Goal: Information Seeking & Learning: Learn about a topic

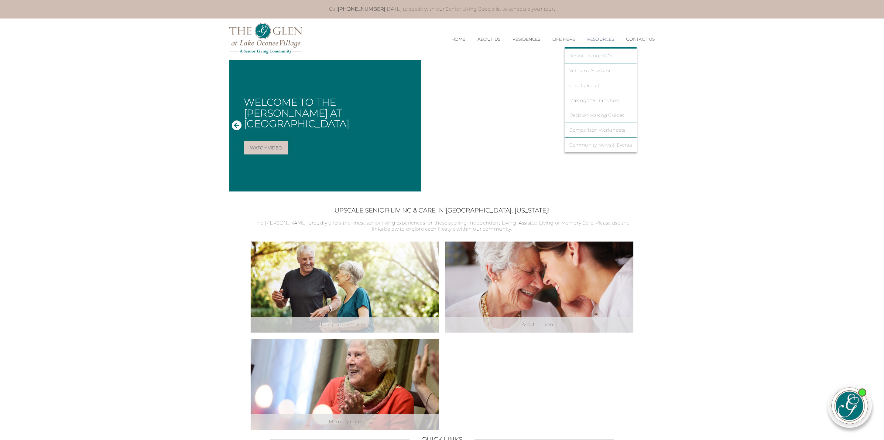
click at [588, 58] on link "Senior Living FAQs" at bounding box center [600, 55] width 63 height 5
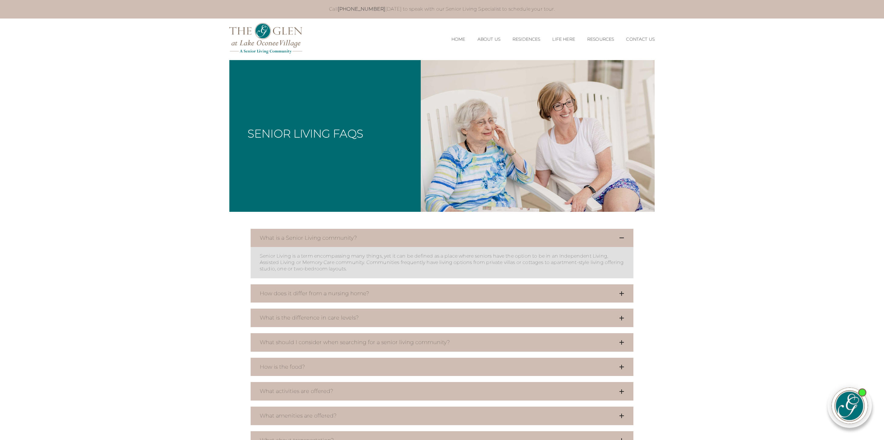
click at [385, 320] on button "What is the difference in care levels?" at bounding box center [442, 318] width 383 height 19
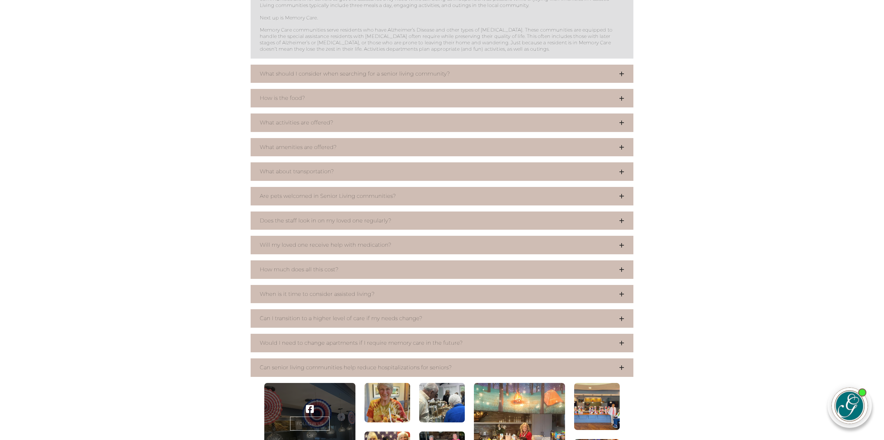
scroll to position [435, 0]
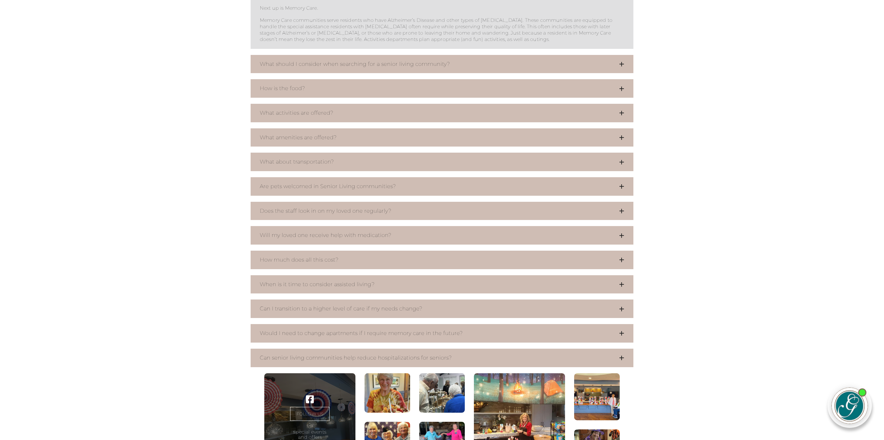
click at [384, 188] on button "Are pets welcomed in Senior Living communities?" at bounding box center [442, 186] width 383 height 19
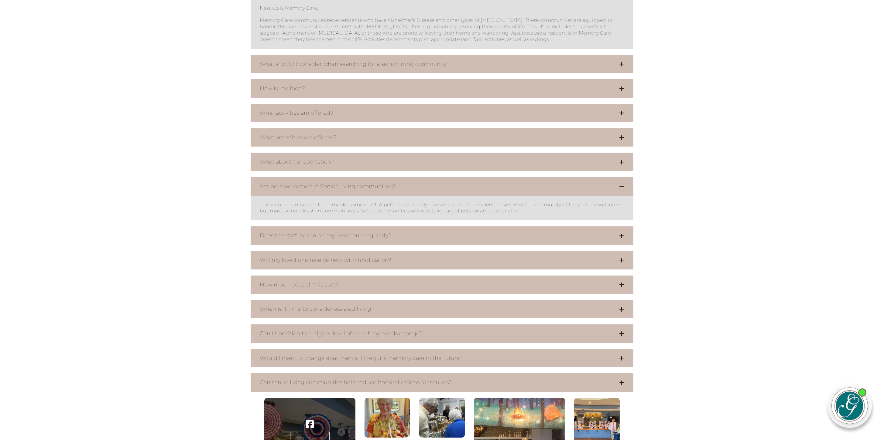
click at [392, 235] on button "Does the staff look in on my loved one regularly?" at bounding box center [442, 236] width 383 height 19
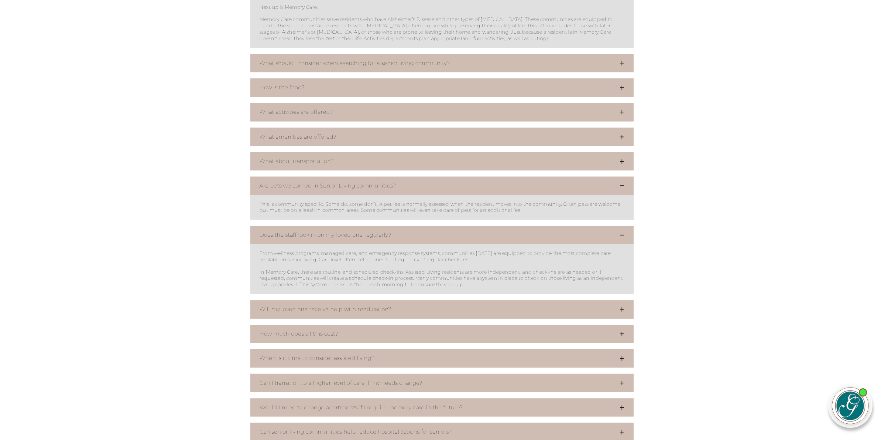
scroll to position [458, 0]
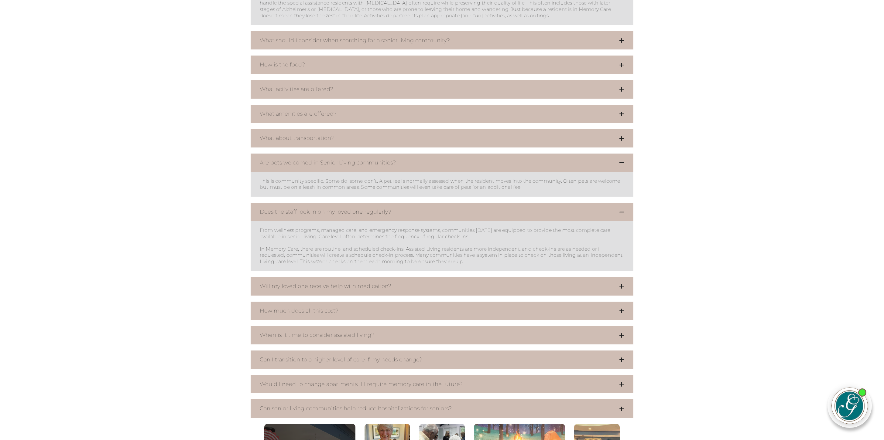
click at [388, 284] on button "Will my loved one receive help with medication?" at bounding box center [442, 286] width 383 height 19
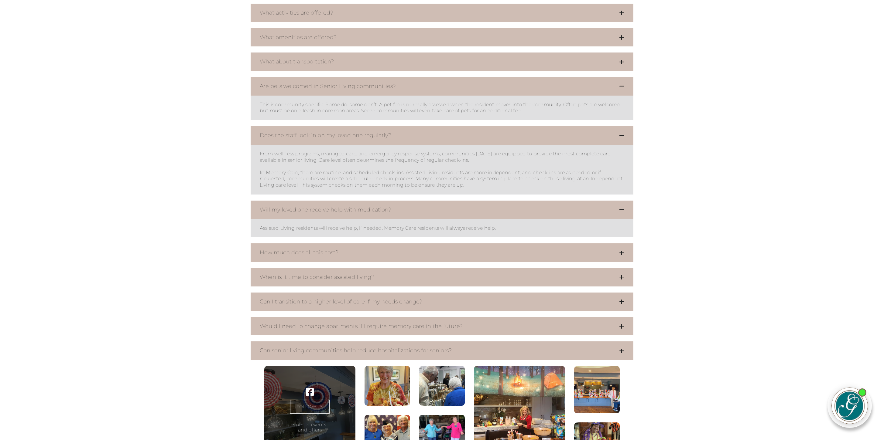
scroll to position [537, 0]
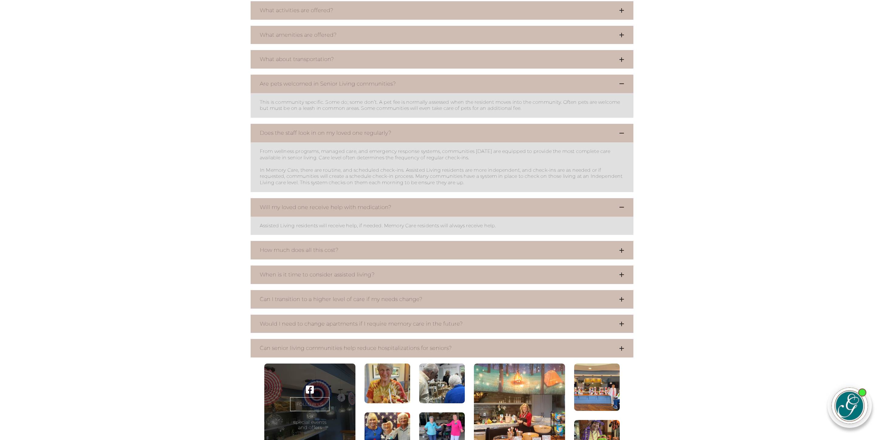
click at [380, 251] on button "How much does all this cost?" at bounding box center [442, 250] width 383 height 19
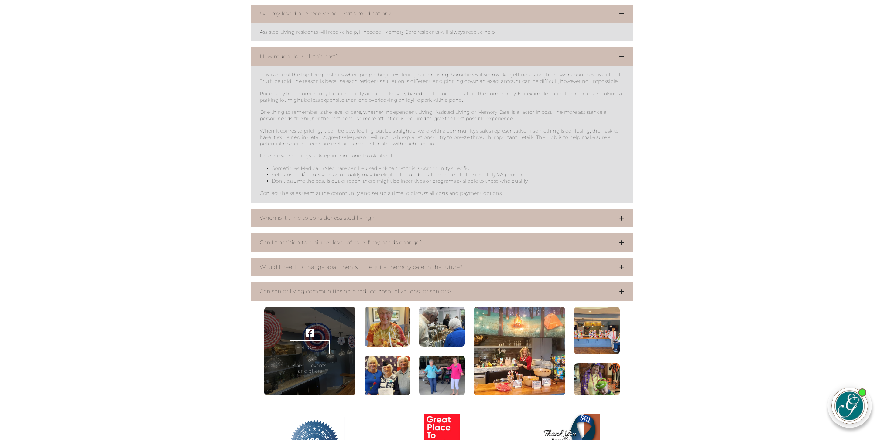
scroll to position [732, 0]
click at [451, 270] on button "Would I need to change apartments if I require memory care in the future?" at bounding box center [442, 267] width 383 height 19
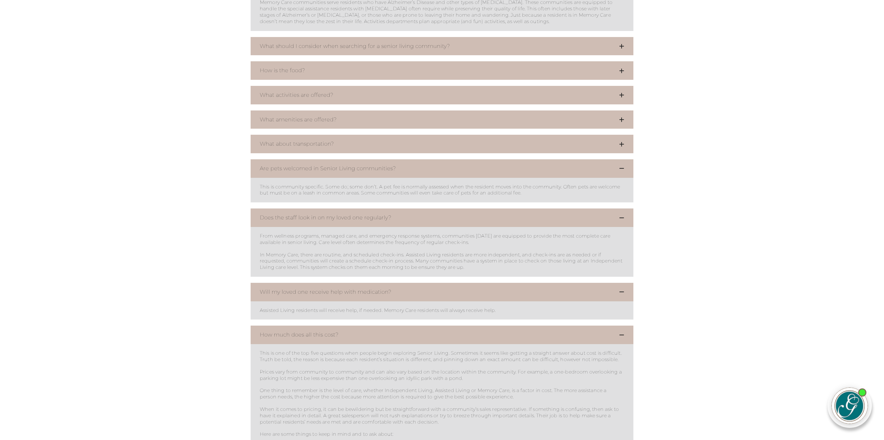
scroll to position [0, 0]
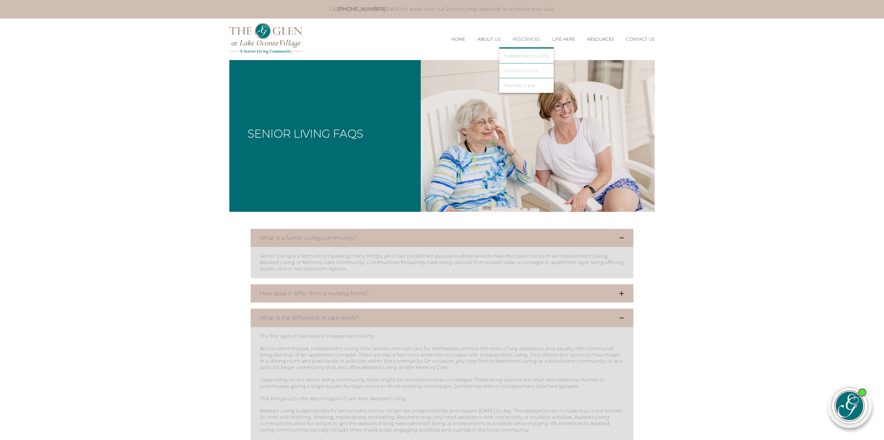
click at [516, 70] on link "Assisted Living" at bounding box center [526, 70] width 45 height 5
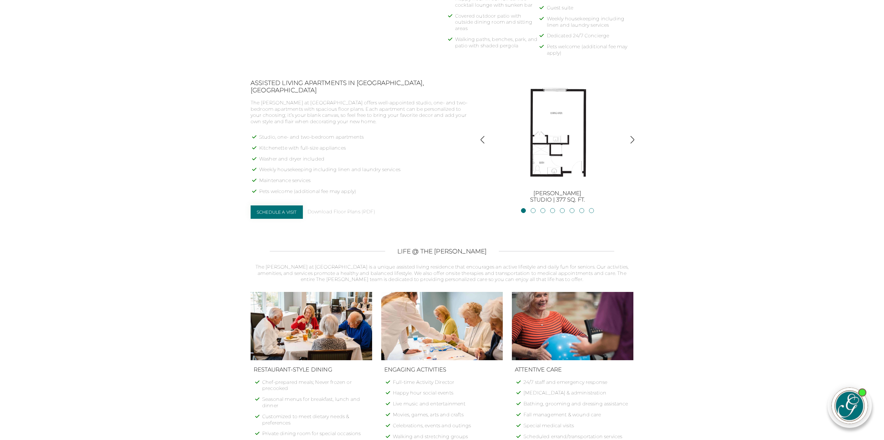
scroll to position [436, 0]
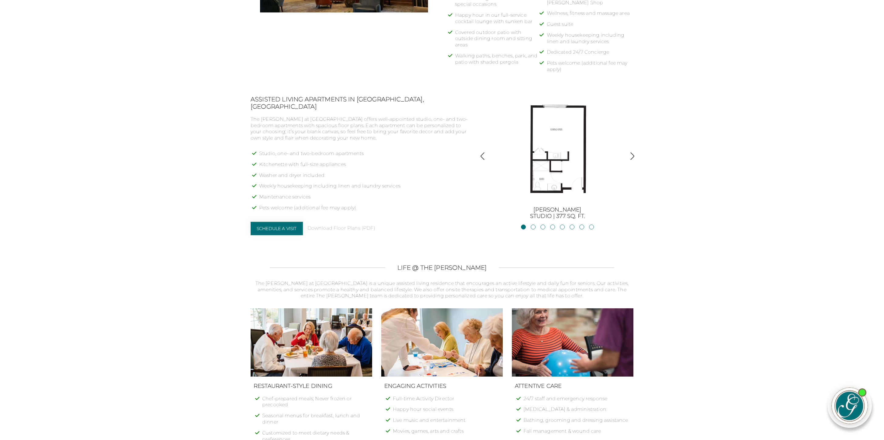
click at [631, 155] on img "button" at bounding box center [632, 156] width 8 height 8
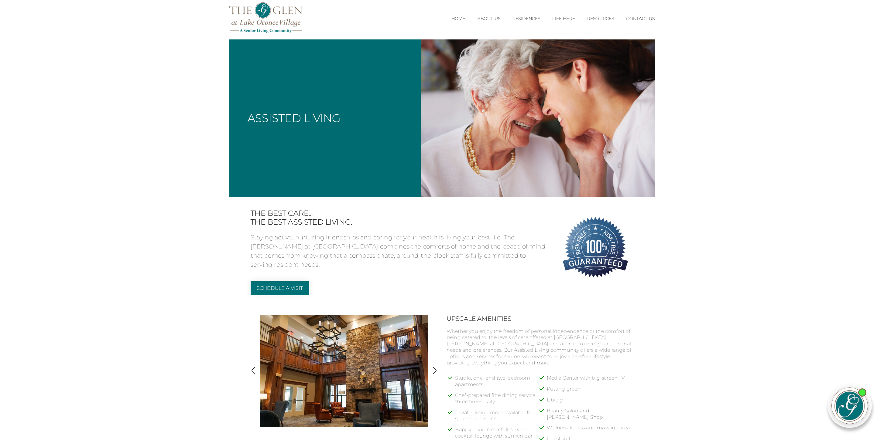
scroll to position [0, 0]
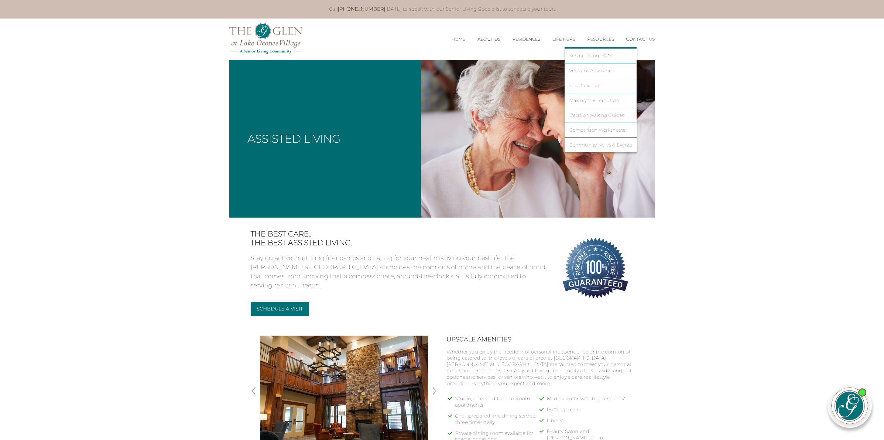
click at [591, 84] on link "Cost Calculator" at bounding box center [600, 85] width 63 height 5
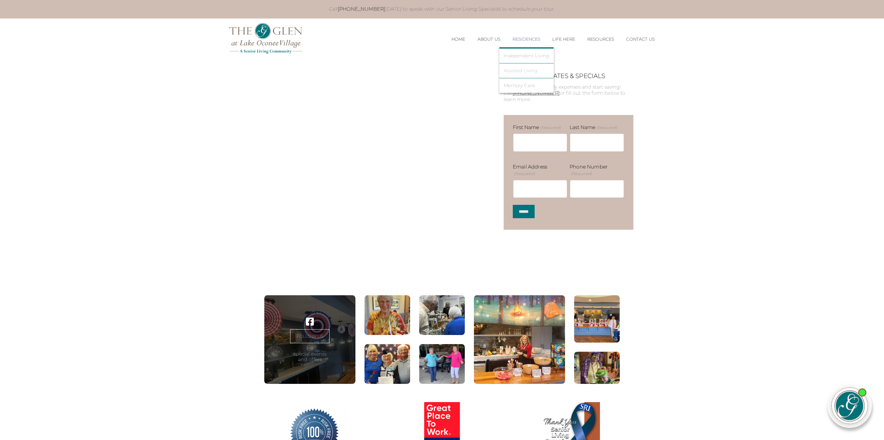
click at [520, 71] on link "Assisted Living" at bounding box center [526, 70] width 45 height 5
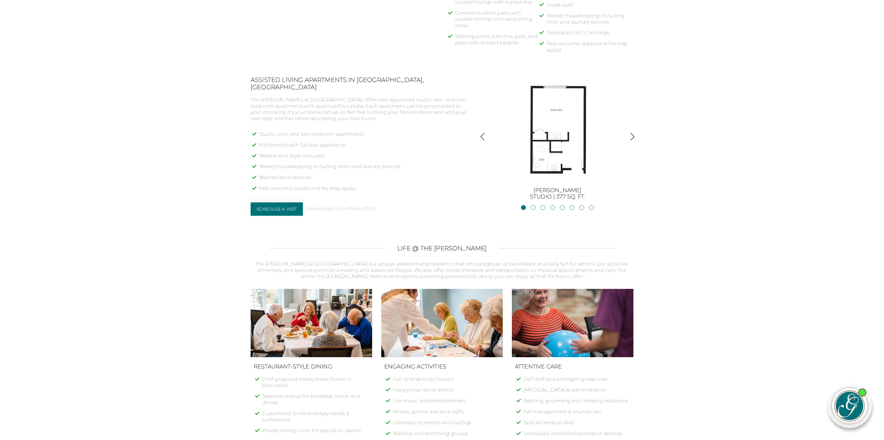
scroll to position [454, 0]
click at [368, 207] on link "Download Floor Plans (PDF)" at bounding box center [341, 210] width 68 height 6
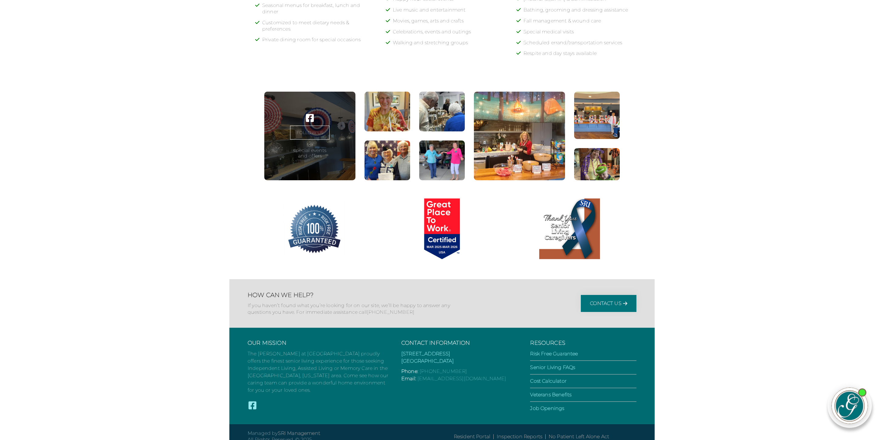
scroll to position [854, 0]
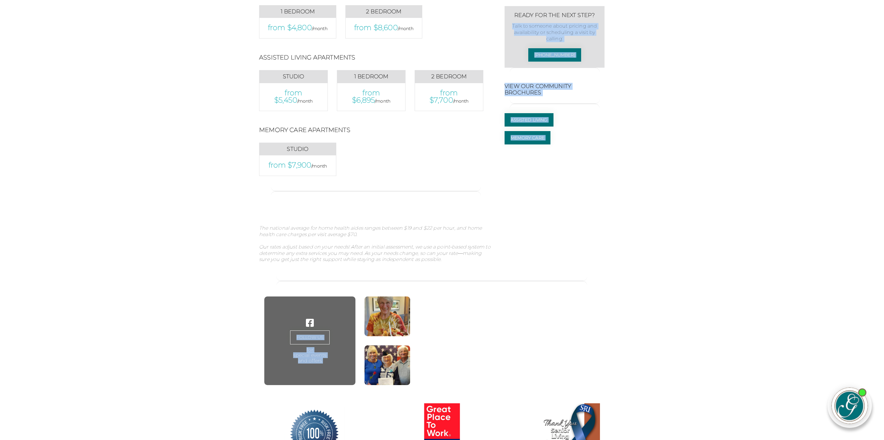
scroll to position [615, 0]
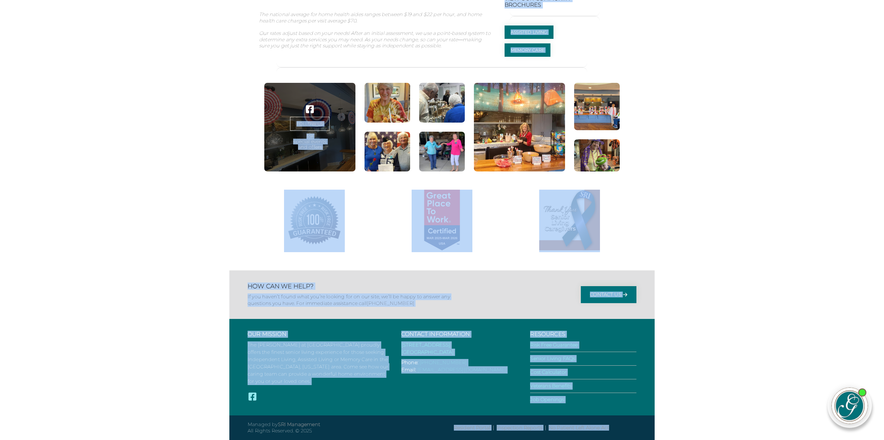
drag, startPoint x: 718, startPoint y: 187, endPoint x: 696, endPoint y: 479, distance: 292.7
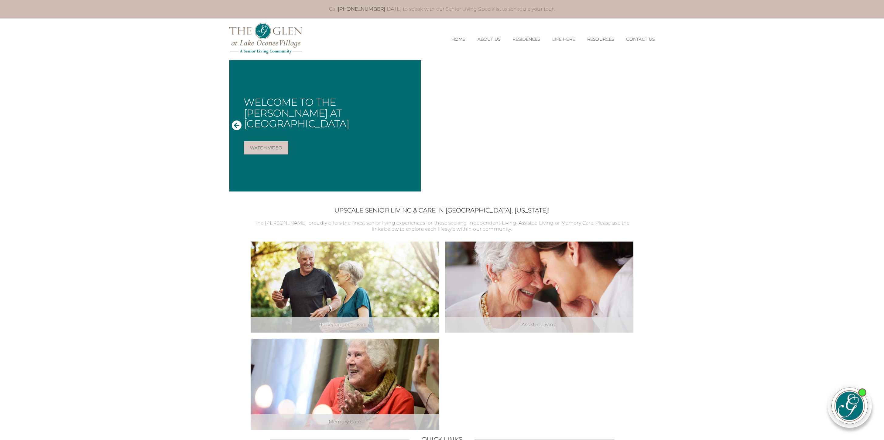
click at [269, 31] on img at bounding box center [265, 38] width 73 height 31
